Goal: Task Accomplishment & Management: Manage account settings

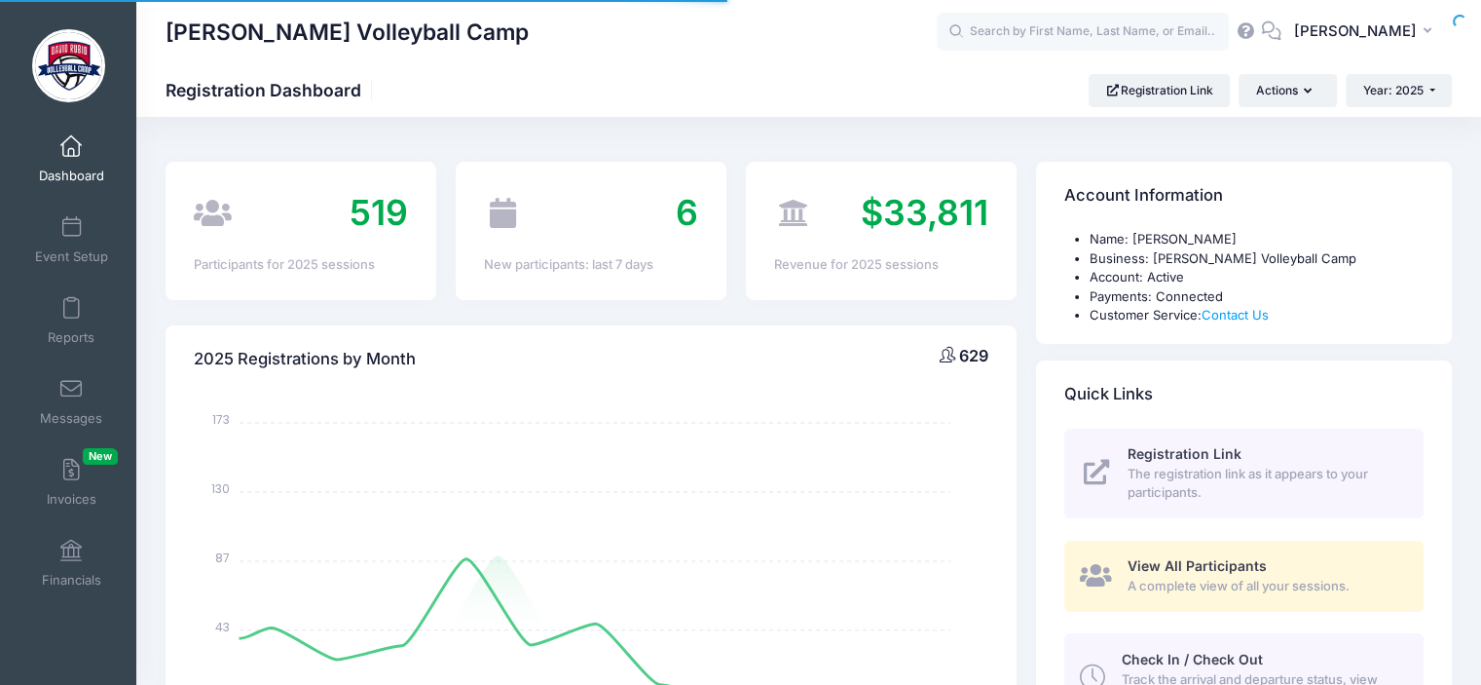
select select
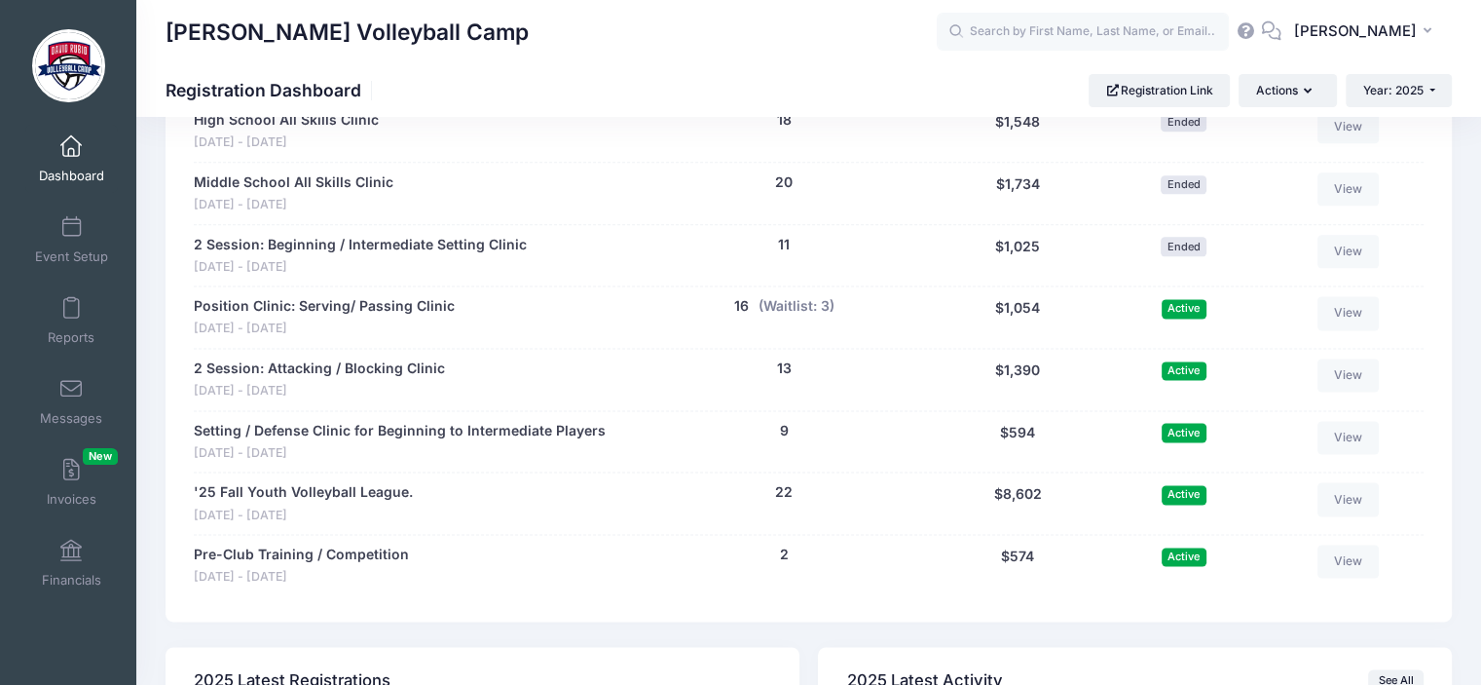
scroll to position [2495, 0]
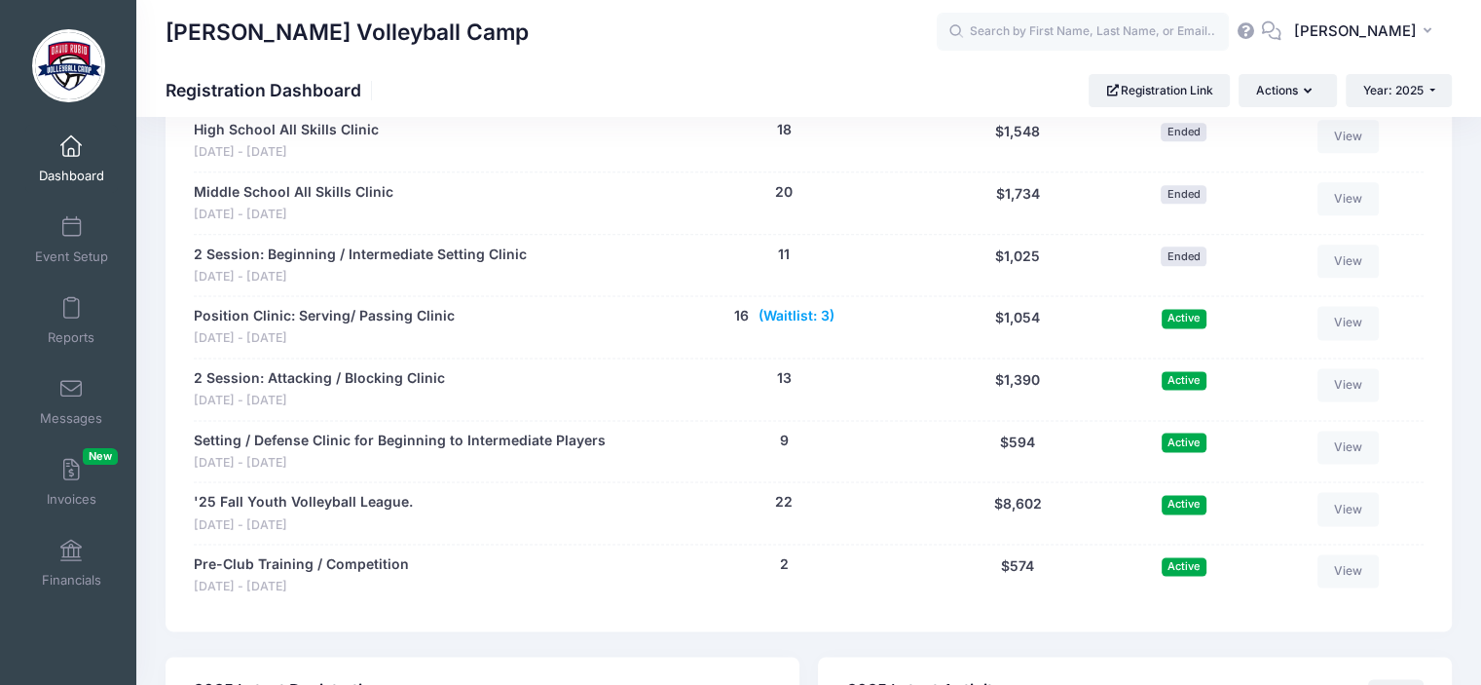
click at [791, 309] on button "(Waitlist: 3)" at bounding box center [797, 316] width 76 height 20
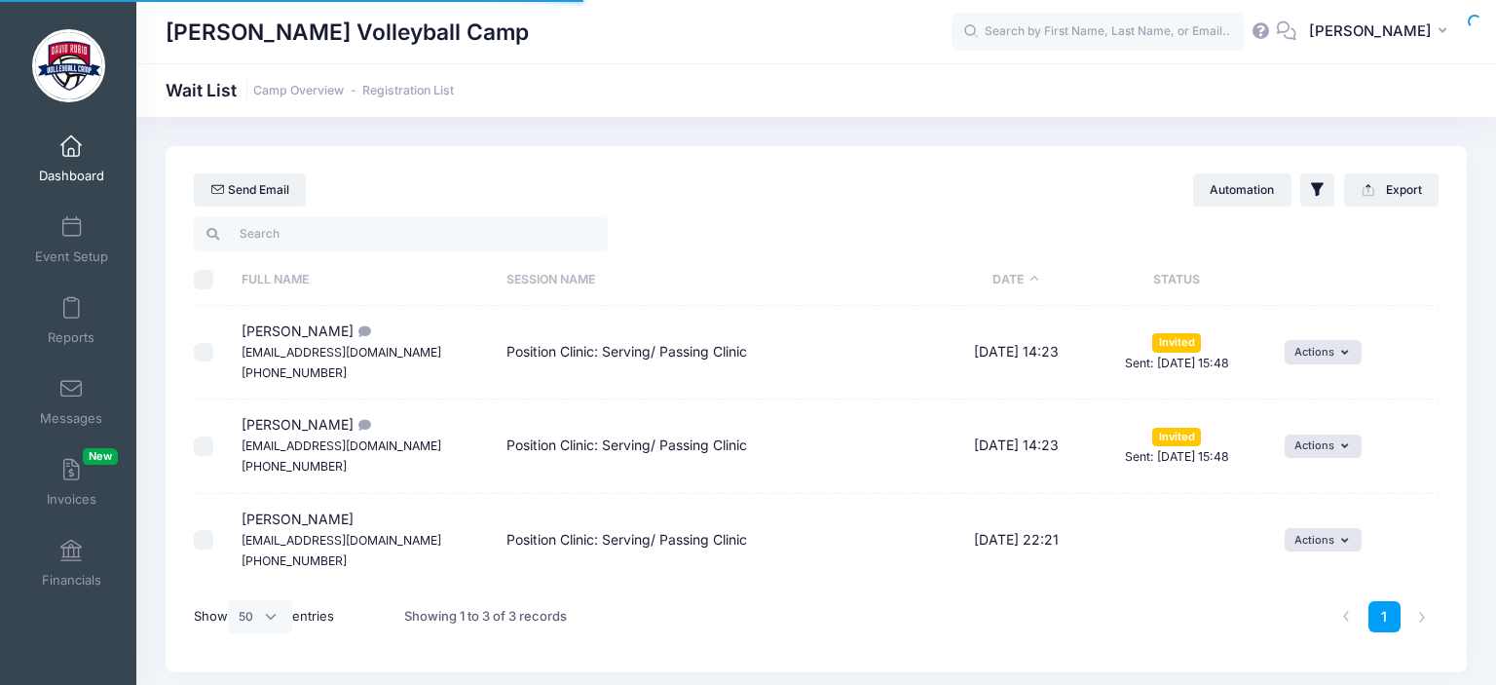
select select "50"
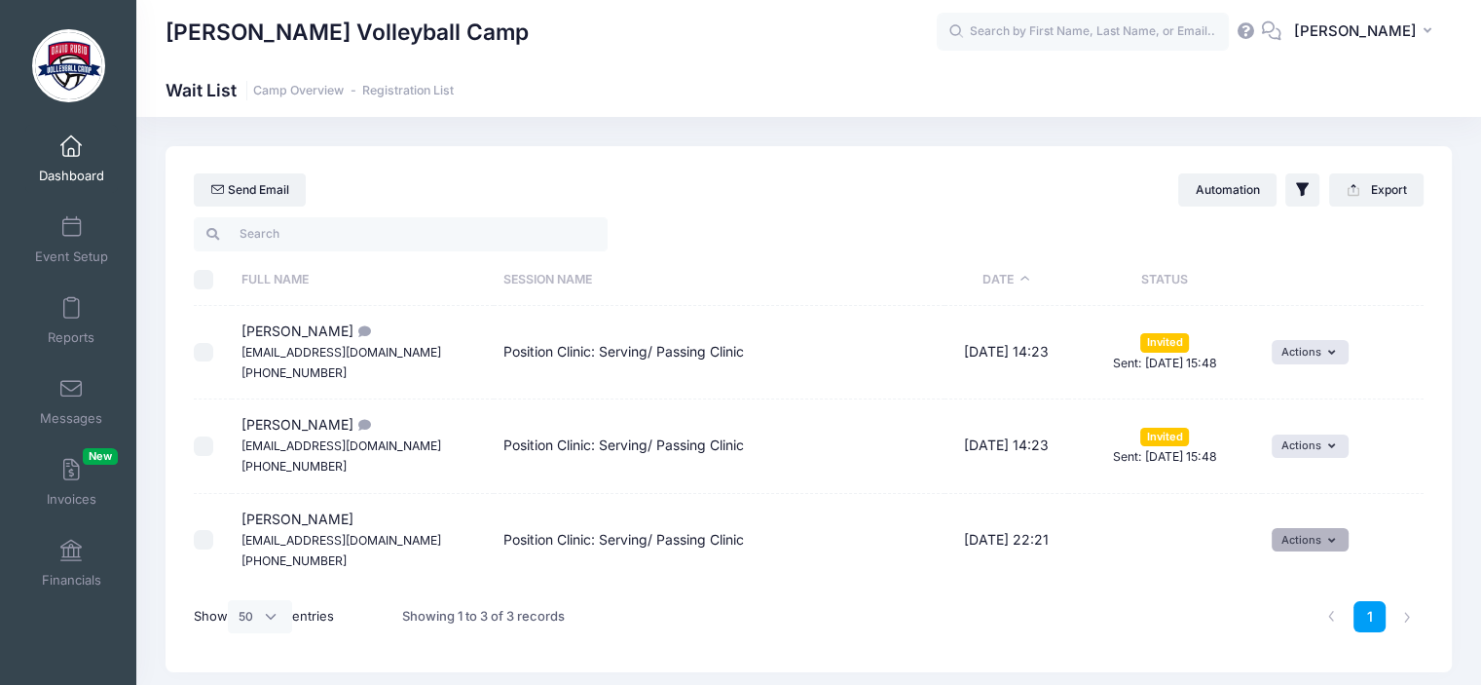
click at [1318, 534] on button "Actions" at bounding box center [1310, 539] width 77 height 23
click at [1299, 583] on link "Invite" at bounding box center [1295, 582] width 85 height 37
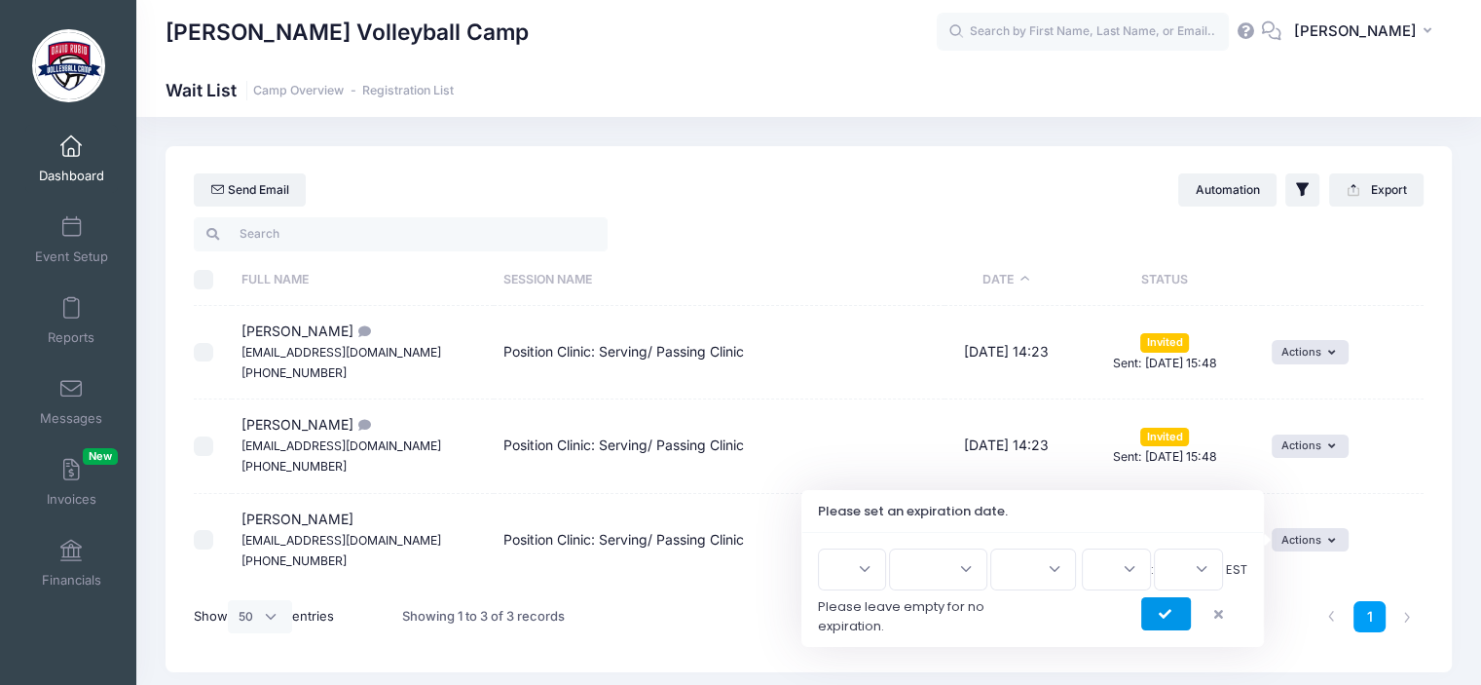
click at [1159, 615] on icon "submit" at bounding box center [1167, 615] width 16 height 0
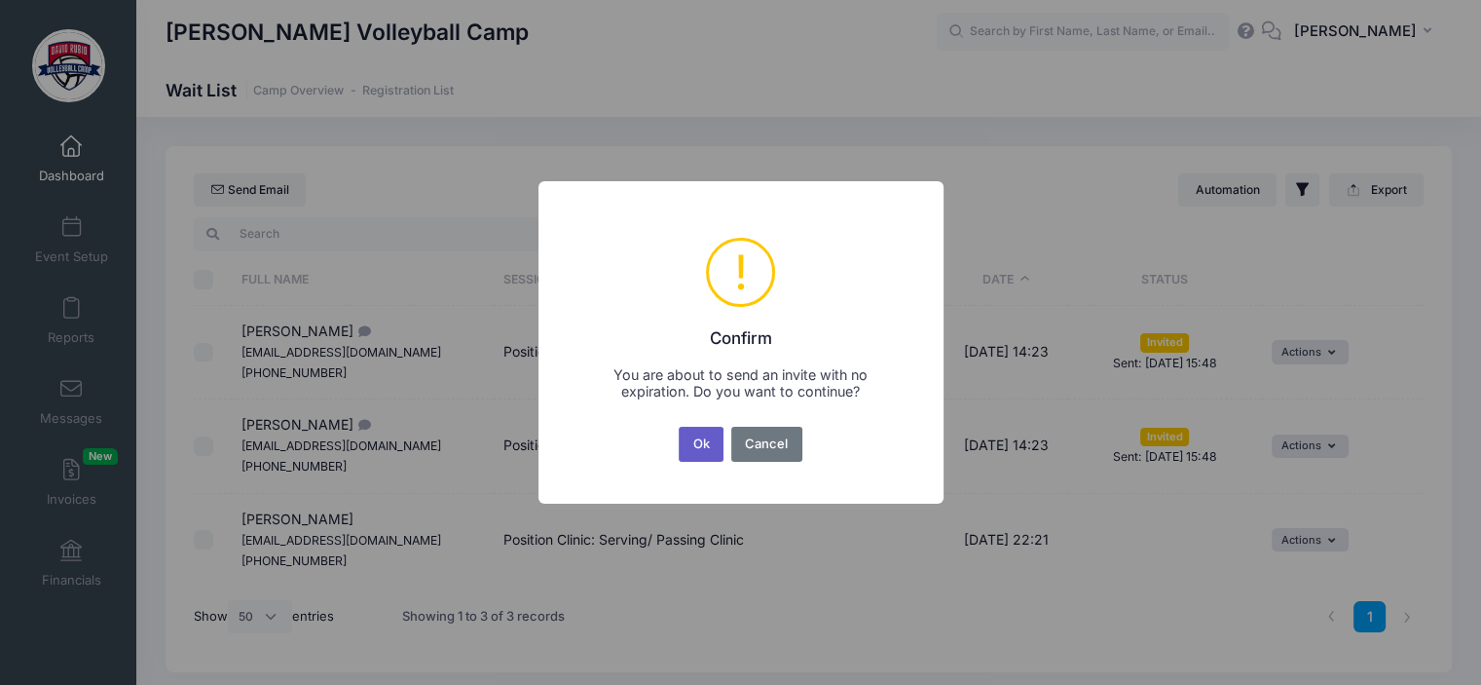
click at [697, 450] on button "Ok" at bounding box center [701, 444] width 45 height 35
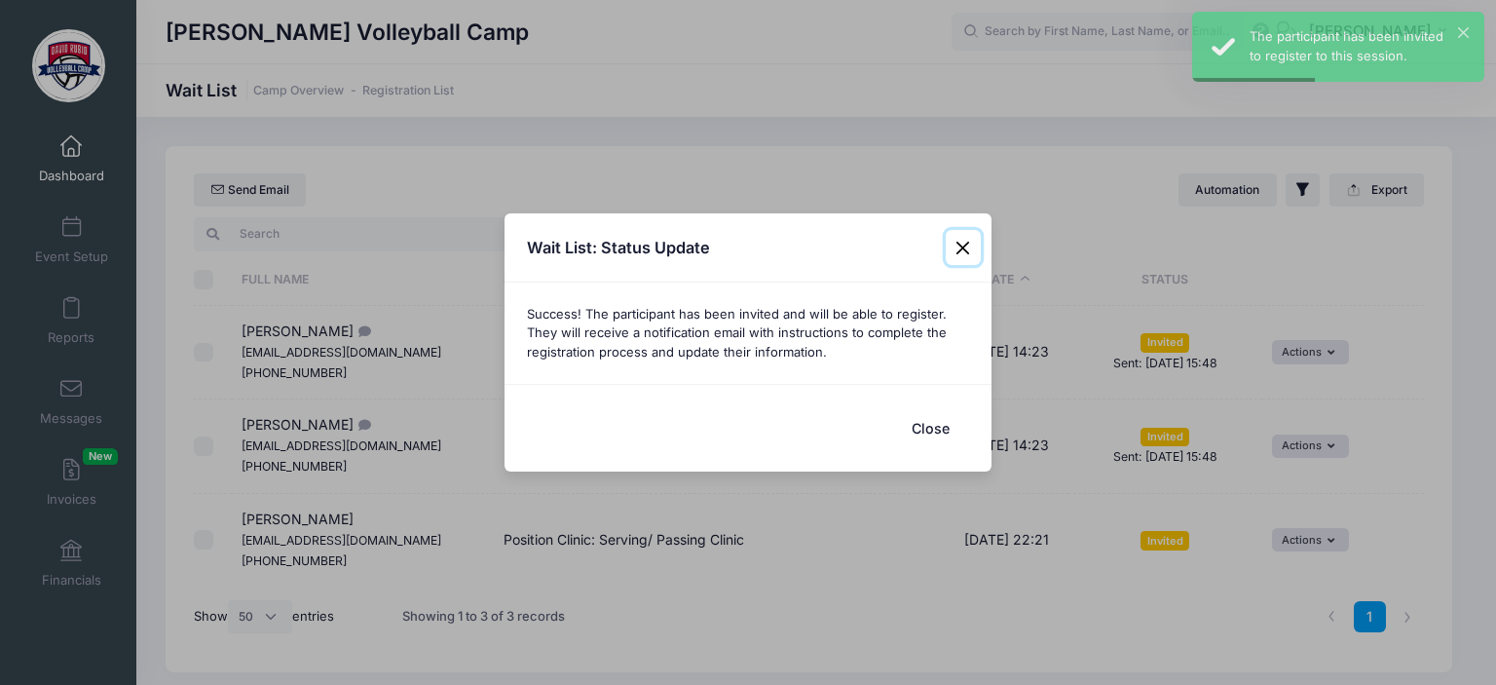
click at [962, 256] on button "Close" at bounding box center [963, 247] width 35 height 35
